Goal: Information Seeking & Learning: Learn about a topic

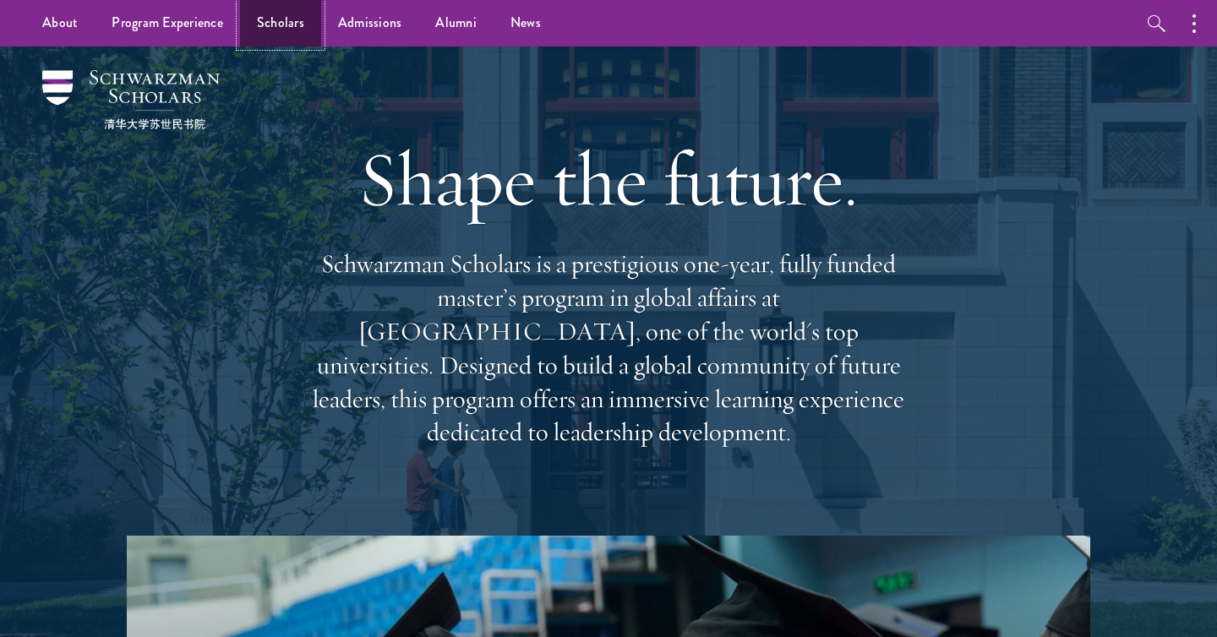
click at [304, 35] on link "Scholars" at bounding box center [280, 23] width 81 height 46
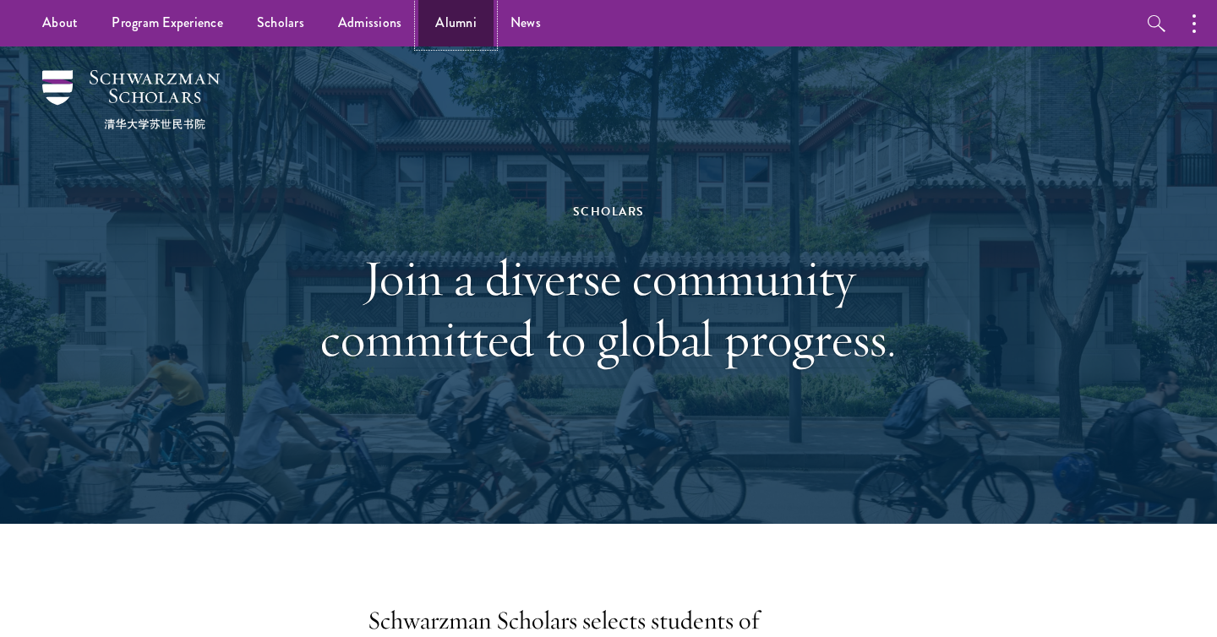
click at [487, 44] on link "Alumni" at bounding box center [455, 23] width 75 height 46
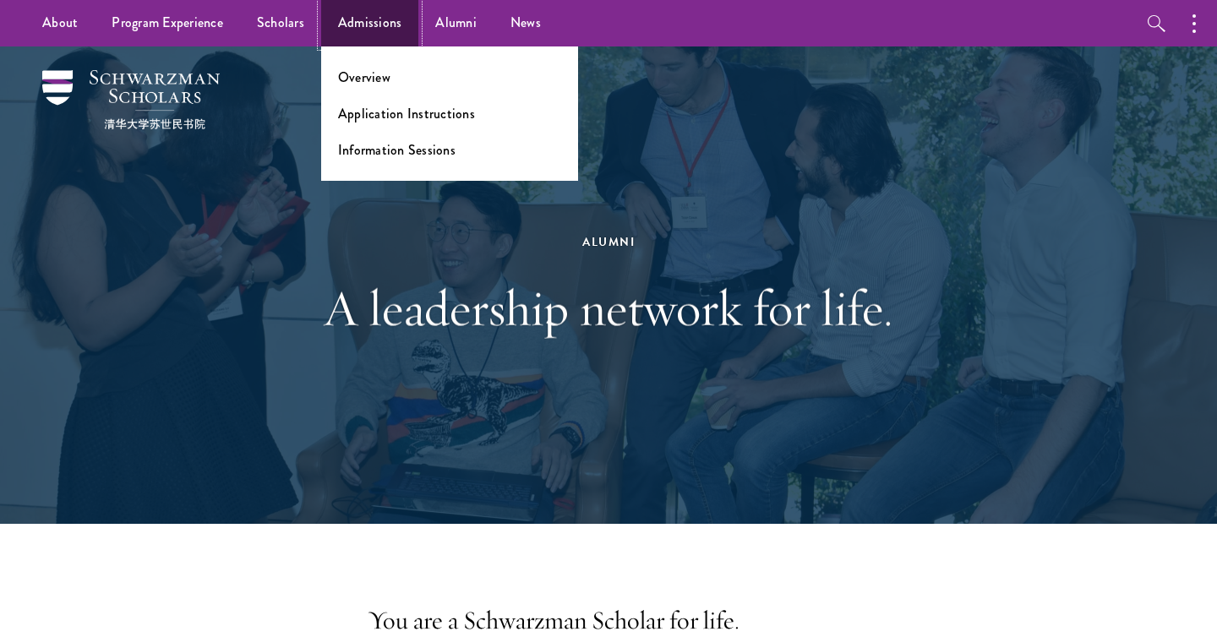
click at [381, 25] on link "Admissions" at bounding box center [370, 23] width 98 height 46
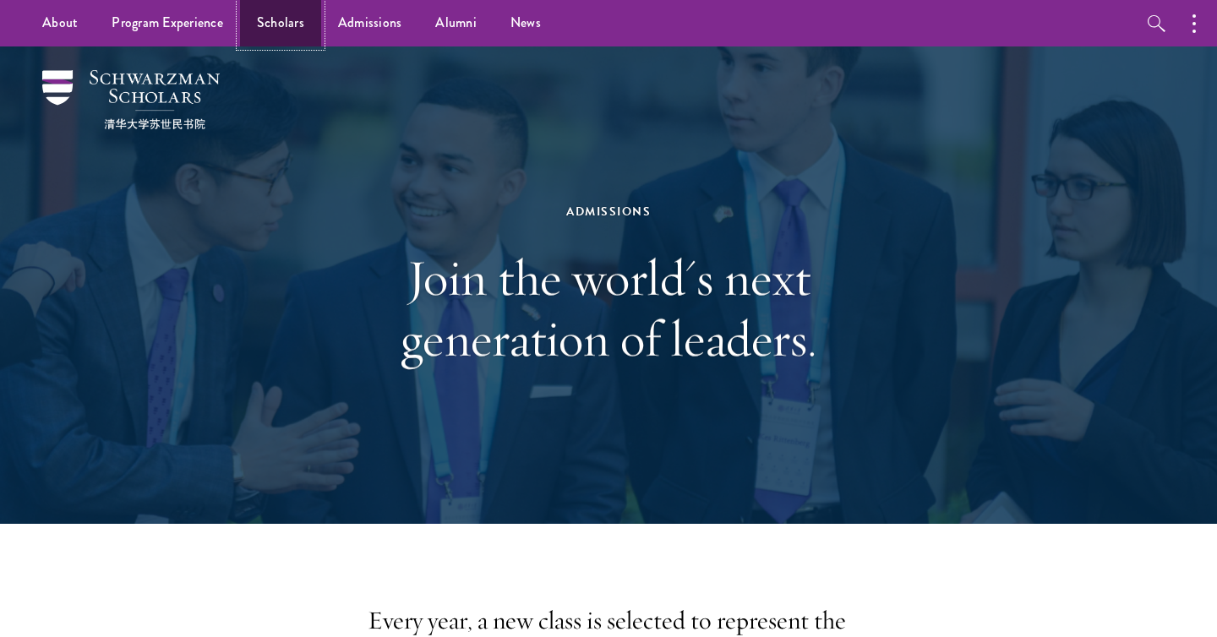
click at [290, 37] on link "Scholars" at bounding box center [280, 23] width 81 height 46
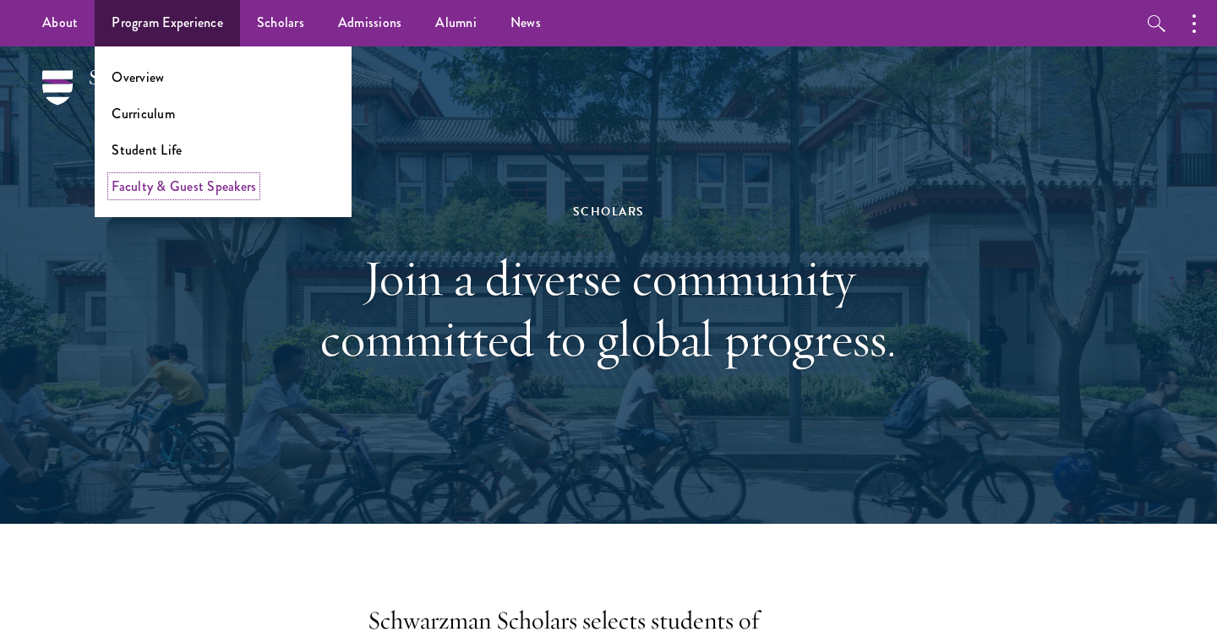
click at [167, 177] on link "Faculty & Guest Speakers" at bounding box center [184, 186] width 145 height 19
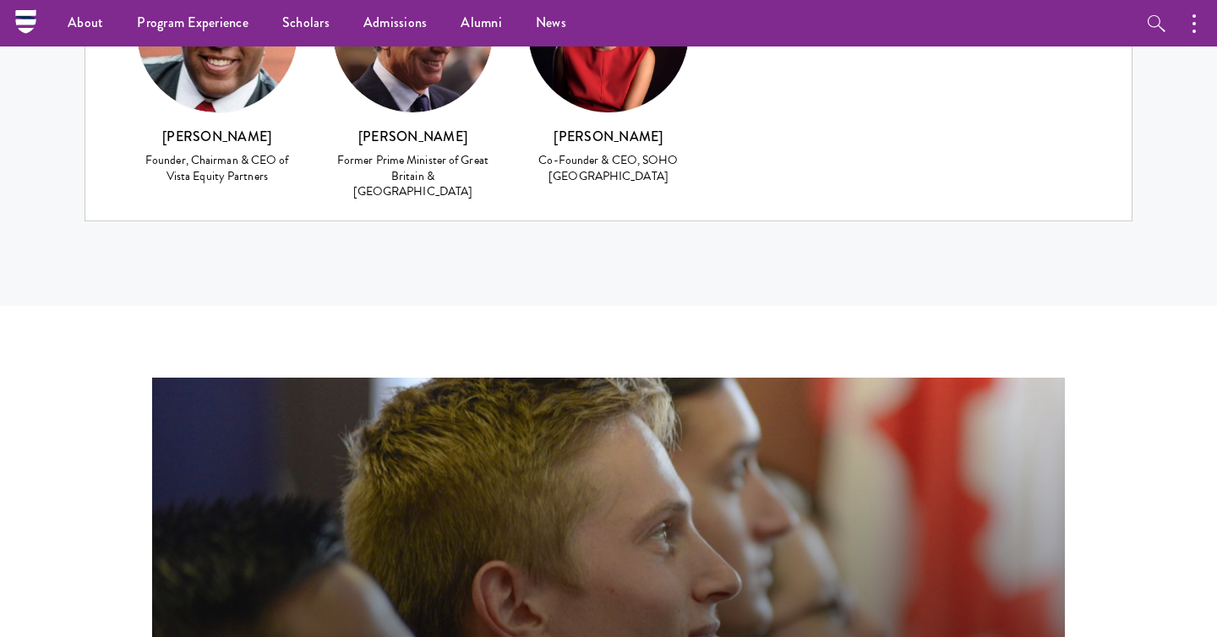
scroll to position [7462, 0]
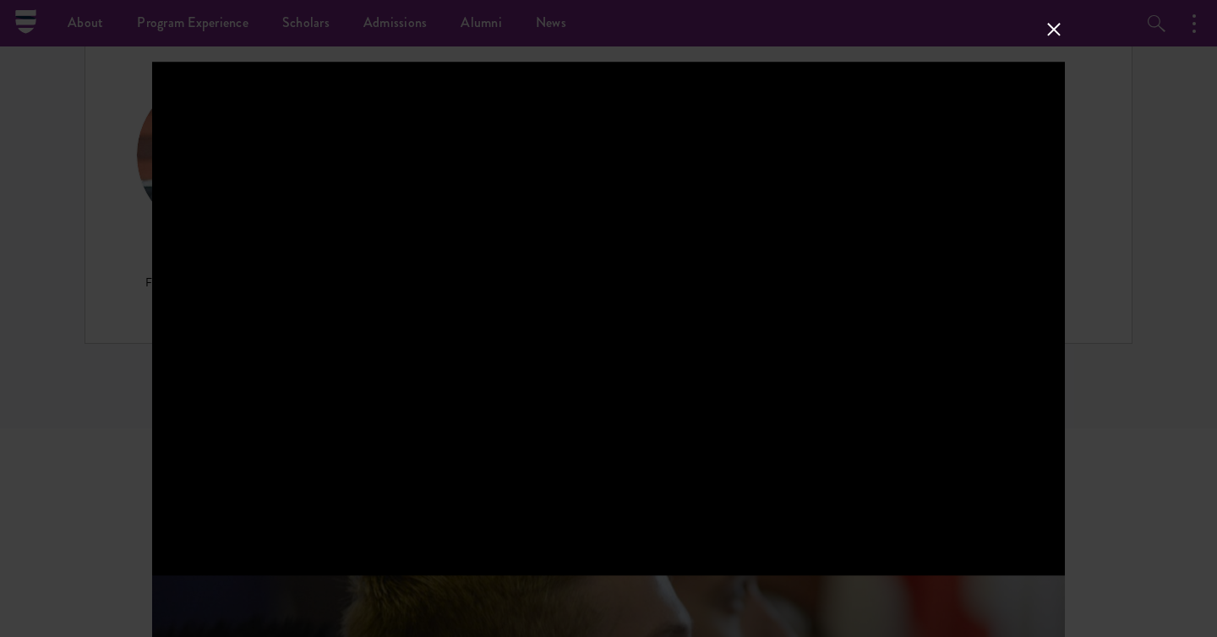
click at [1107, 422] on div at bounding box center [608, 318] width 1217 height 637
